Goal: Answer question/provide support: Share knowledge or assist other users

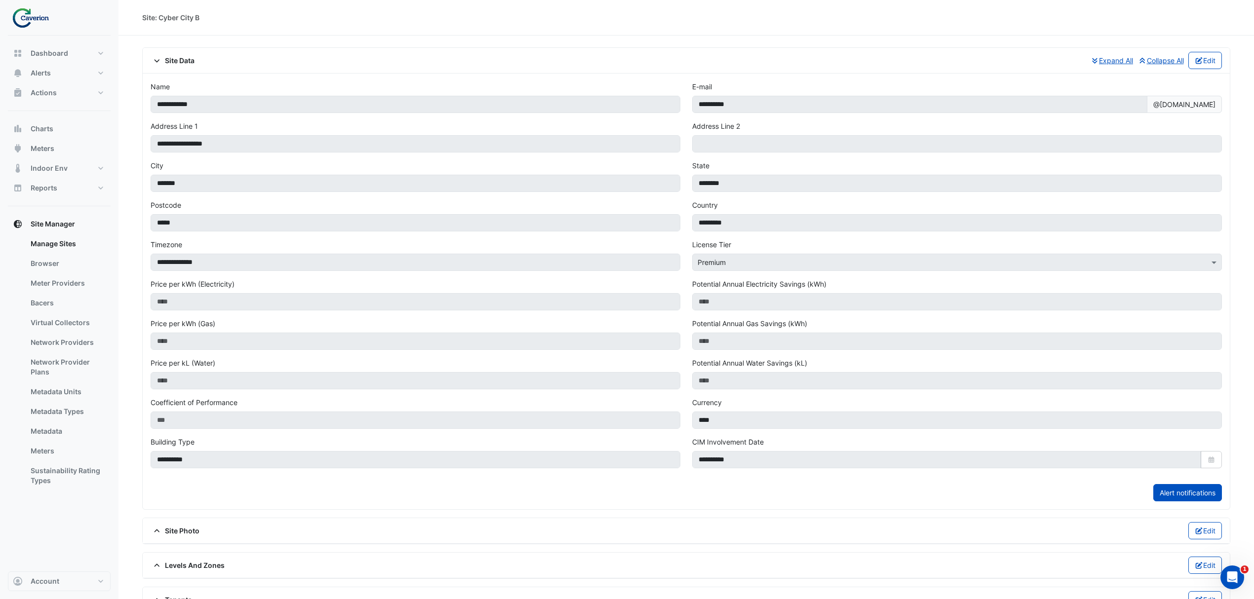
click at [576, 86] on div "**********" at bounding box center [415, 100] width 541 height 39
click at [50, 85] on button "Actions" at bounding box center [59, 93] width 103 height 20
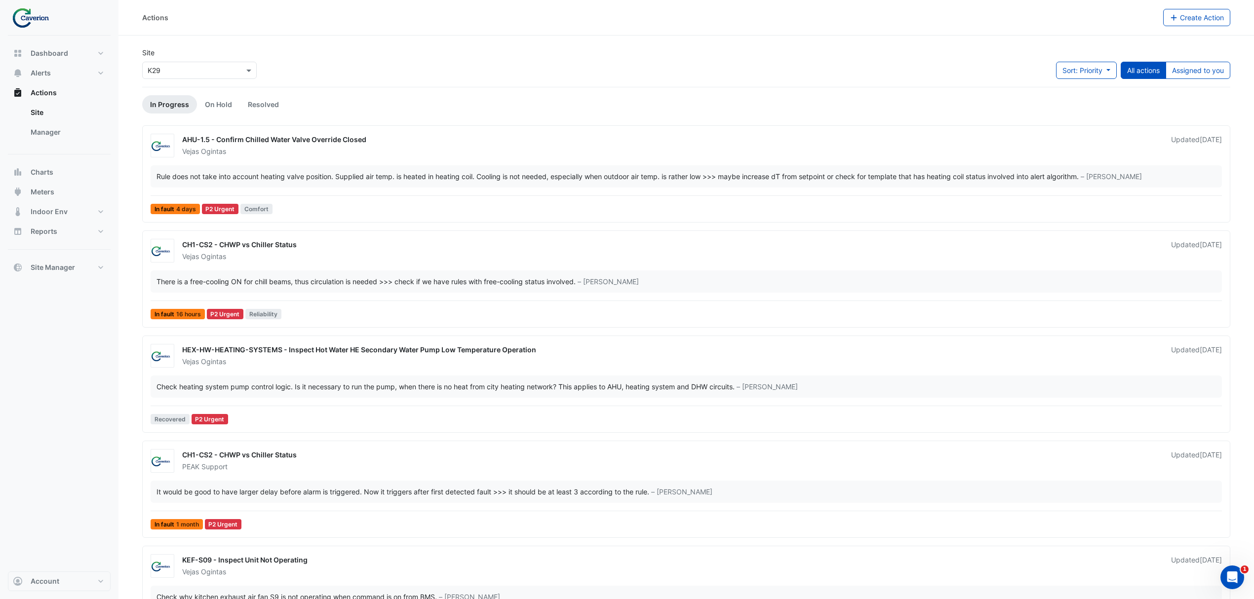
click at [1192, 87] on div "Site × K29 Sort: Priority Priority Updated All actions Assigned to you" at bounding box center [686, 67] width 1088 height 40
click at [1197, 74] on button "Assigned to you" at bounding box center [1197, 70] width 65 height 17
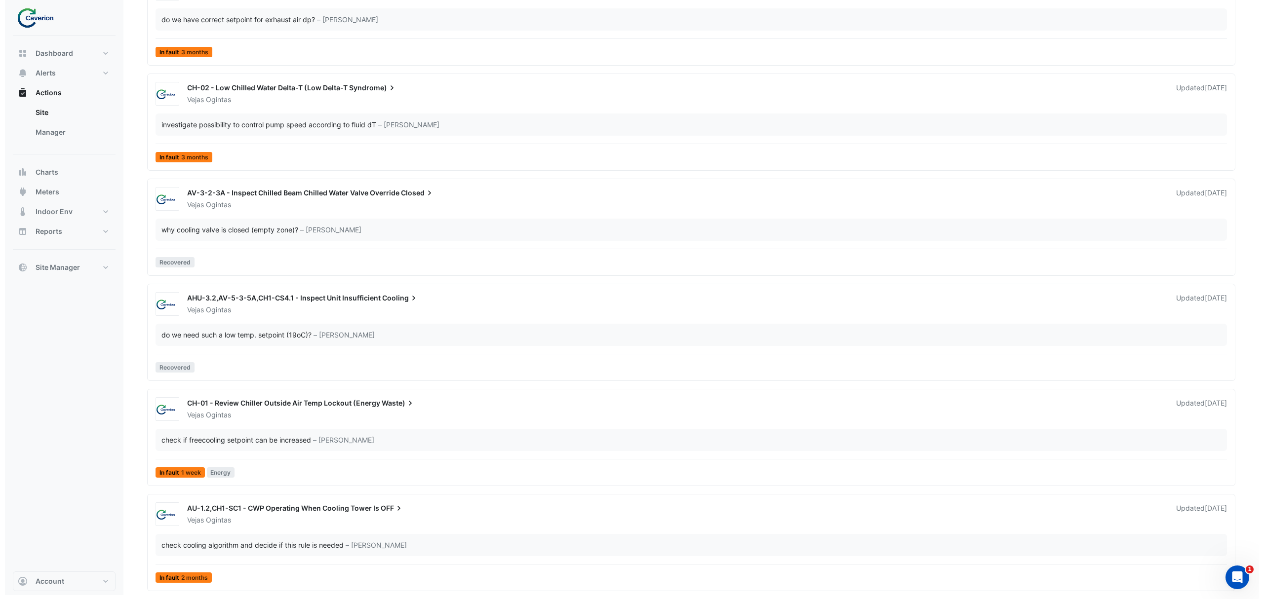
scroll to position [2557, 0]
click at [318, 512] on div "AU-1.2,CH1-SC1 - CWP Operating When Cooling Tower Is OFF" at bounding box center [670, 509] width 977 height 12
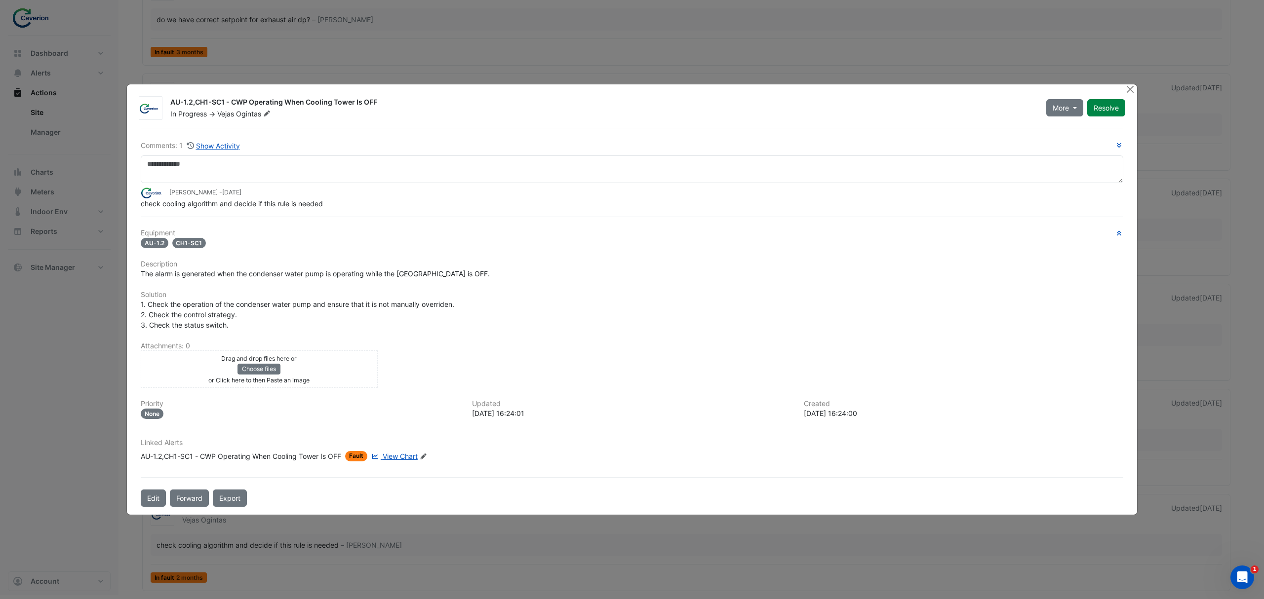
click at [393, 455] on span "View Chart" at bounding box center [400, 456] width 35 height 8
